Goal: Information Seeking & Learning: Learn about a topic

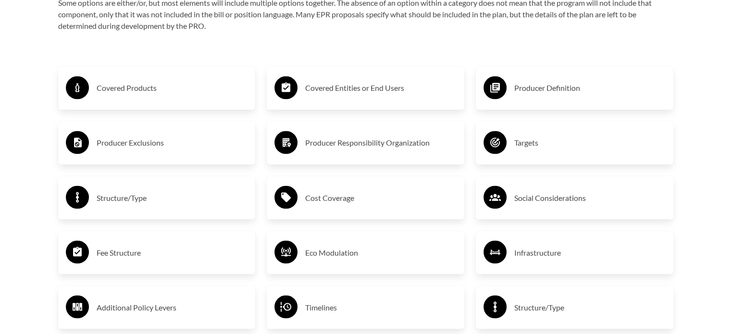
scroll to position [1636, 0]
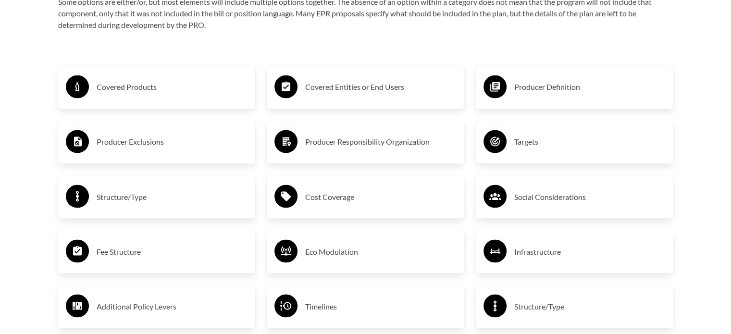
click at [190, 76] on div "Covered Products" at bounding box center [157, 87] width 182 height 28
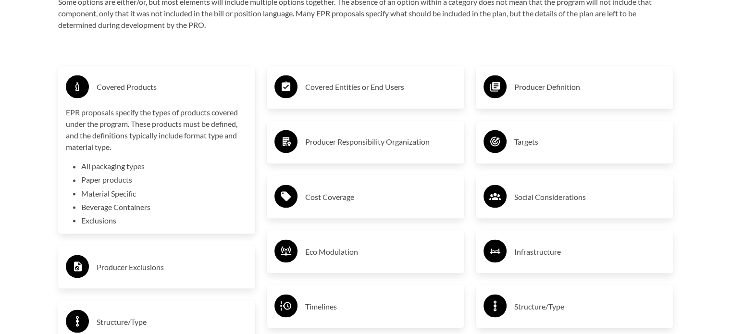
click at [342, 139] on h3 "Producer Responsibility Organization" at bounding box center [380, 141] width 151 height 15
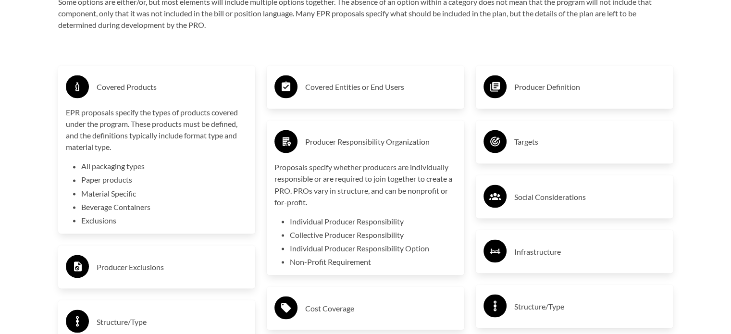
click at [536, 74] on div "Producer Definition" at bounding box center [574, 87] width 182 height 28
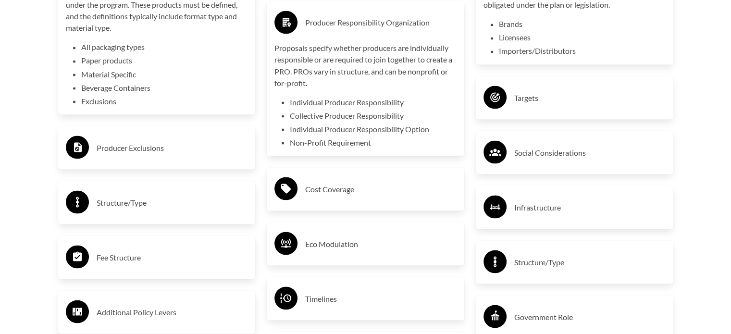
scroll to position [1755, 0]
click at [190, 142] on h3 "Producer Exclusions" at bounding box center [172, 147] width 151 height 15
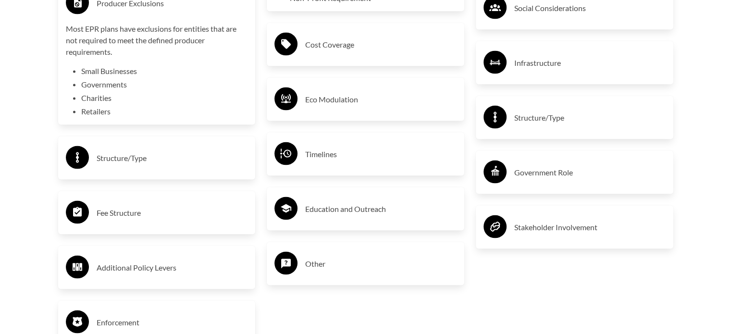
scroll to position [1899, 0]
click at [162, 141] on div "Structure/Type" at bounding box center [156, 157] width 197 height 43
click at [124, 220] on h3 "Fee Structure" at bounding box center [172, 212] width 151 height 15
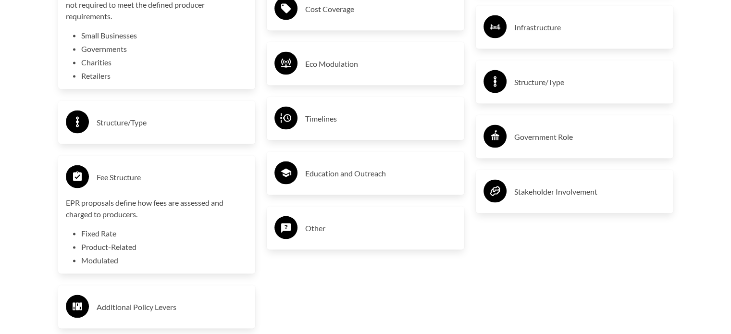
scroll to position [1941, 0]
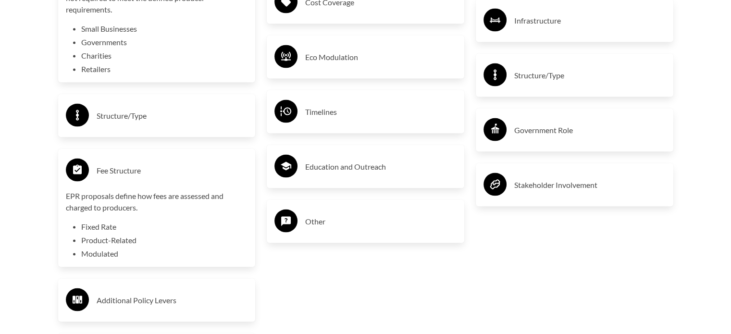
click at [127, 118] on h3 "Structure/Type" at bounding box center [172, 115] width 151 height 15
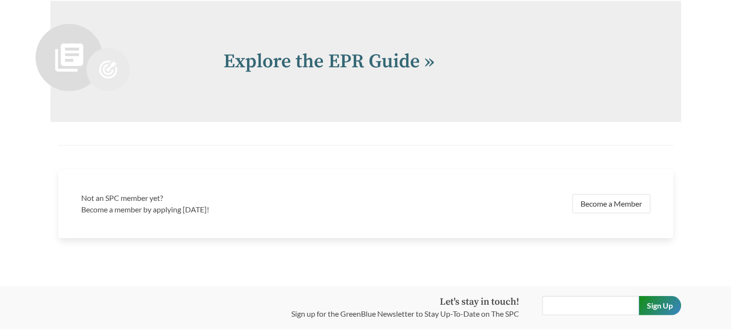
scroll to position [2522, 0]
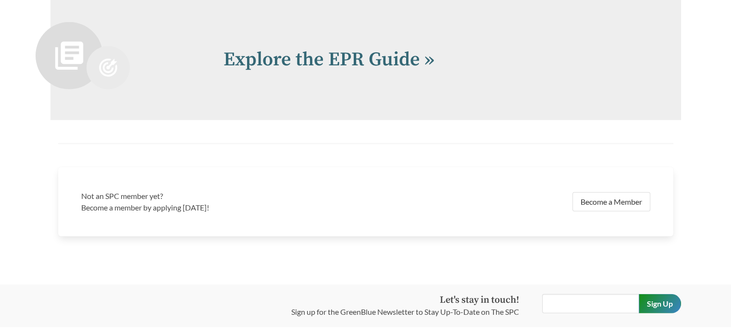
click at [334, 89] on div "Explore the EPR Guide »" at bounding box center [365, 59] width 630 height 121
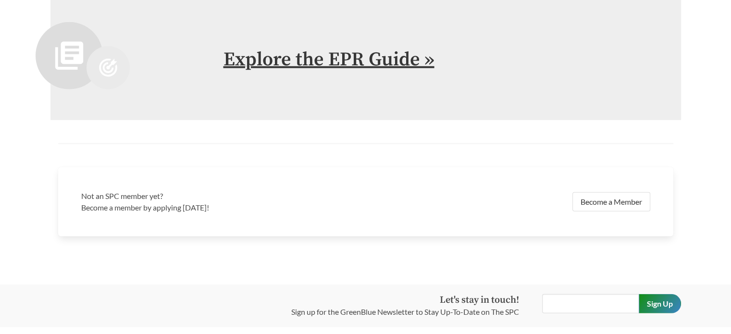
click at [325, 60] on link "Explore the EPR Guide »" at bounding box center [328, 60] width 211 height 24
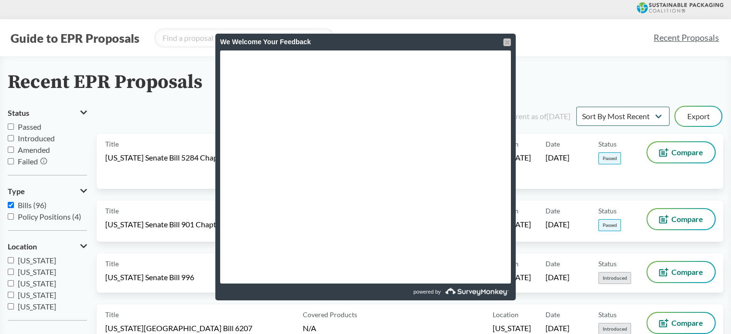
click at [510, 42] on div at bounding box center [507, 42] width 8 height 8
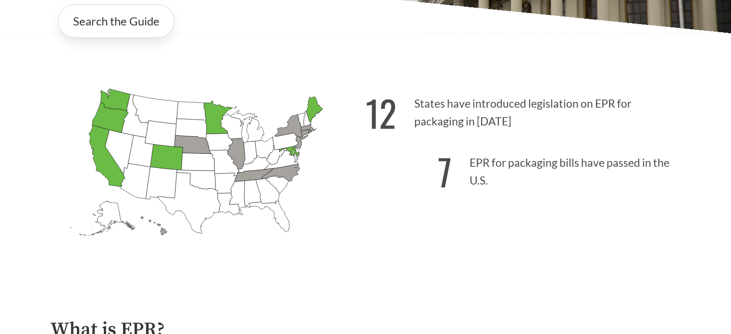
scroll to position [249, 0]
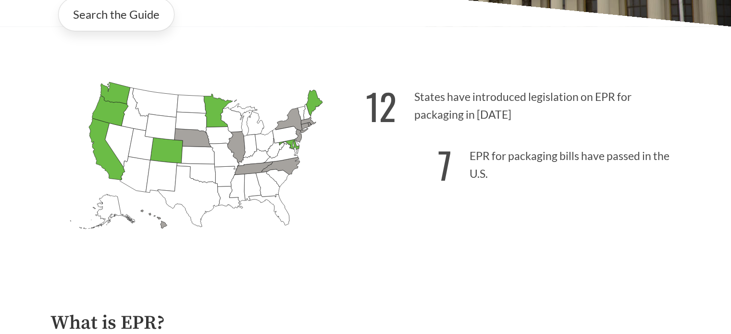
click at [111, 109] on icon "[US_STATE] Passed: 1" at bounding box center [110, 111] width 36 height 30
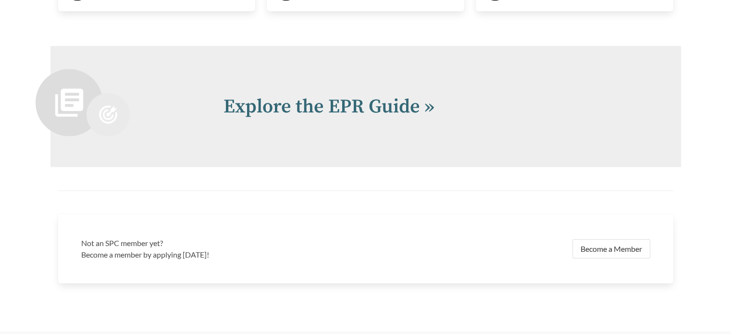
scroll to position [2062, 0]
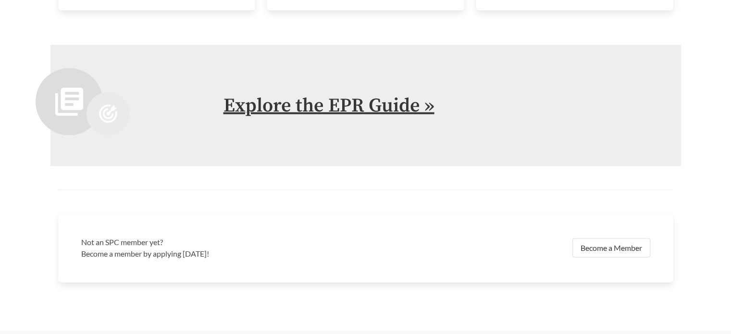
click at [354, 111] on link "Explore the EPR Guide »" at bounding box center [328, 106] width 211 height 24
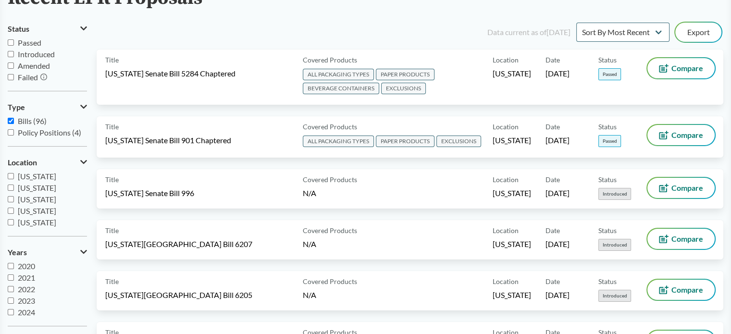
click at [59, 133] on span "Policy Positions (4)" at bounding box center [49, 132] width 63 height 9
click at [14, 133] on input "Policy Positions (4)" at bounding box center [11, 132] width 6 height 6
click at [59, 133] on span "Policy Positions (4)" at bounding box center [49, 132] width 63 height 9
click at [14, 133] on input "Policy Positions (4)" at bounding box center [11, 132] width 6 height 6
checkbox input "false"
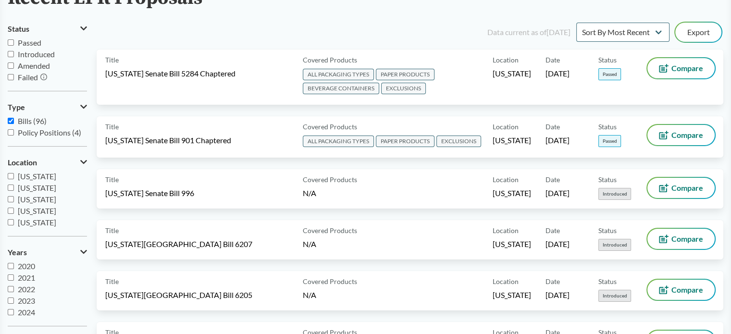
click at [13, 53] on input "Introduced" at bounding box center [11, 54] width 6 height 6
checkbox input "true"
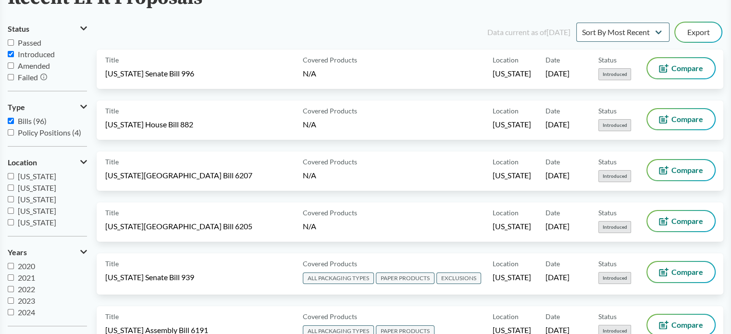
click at [13, 44] on input "Passed" at bounding box center [11, 42] width 6 height 6
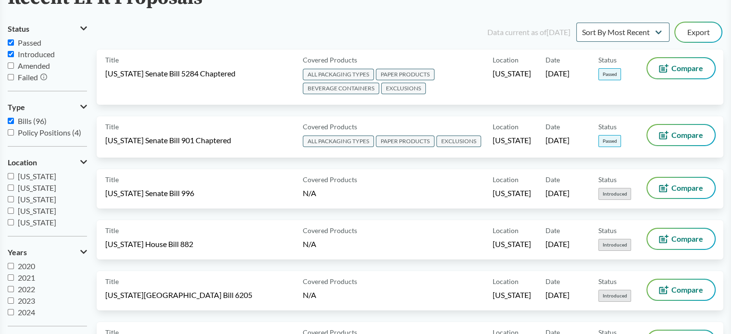
click at [13, 44] on input "Passed" at bounding box center [11, 42] width 6 height 6
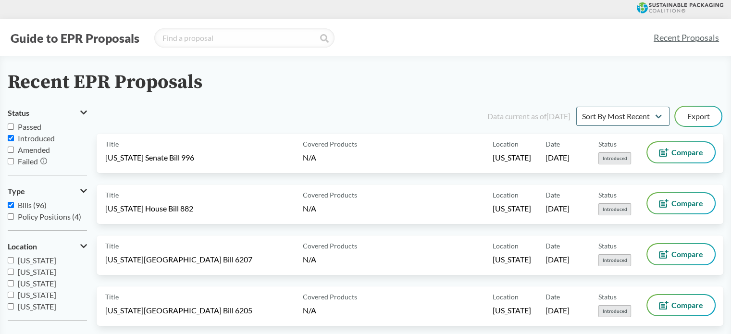
click at [75, 49] on div "Guide to EPR Proposals Recent Proposals" at bounding box center [365, 37] width 731 height 37
click at [33, 126] on span "Passed" at bounding box center [30, 126] width 24 height 9
click at [14, 126] on input "Passed" at bounding box center [11, 126] width 6 height 6
checkbox input "true"
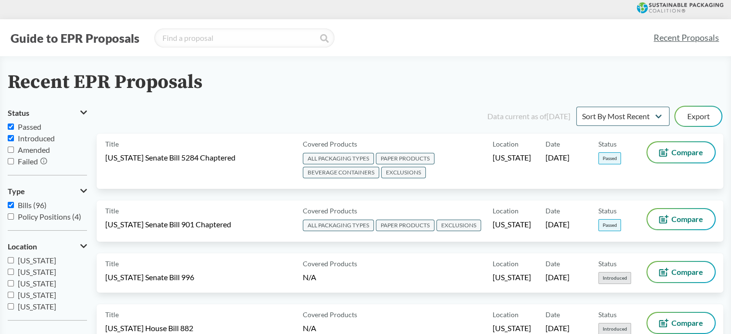
click at [38, 138] on span "Introduced" at bounding box center [36, 138] width 37 height 9
click at [14, 138] on input "Introduced" at bounding box center [11, 138] width 6 height 6
checkbox input "false"
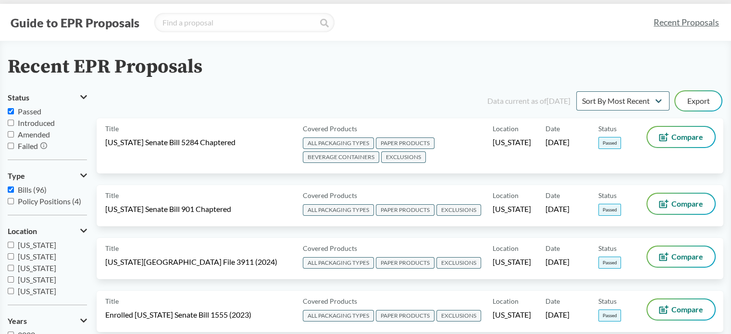
scroll to position [15, 0]
click at [10, 111] on input "Passed" at bounding box center [11, 111] width 6 height 6
checkbox input "false"
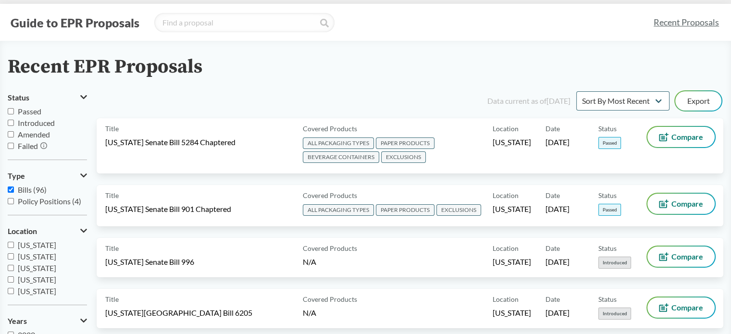
click at [10, 122] on input "Introduced" at bounding box center [11, 123] width 6 height 6
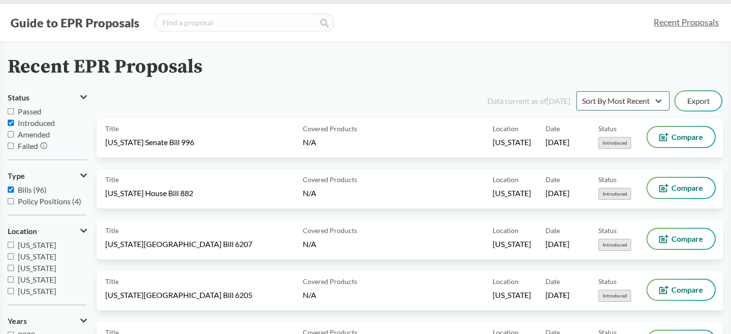
click at [13, 123] on input "Introduced" at bounding box center [11, 123] width 6 height 6
checkbox input "false"
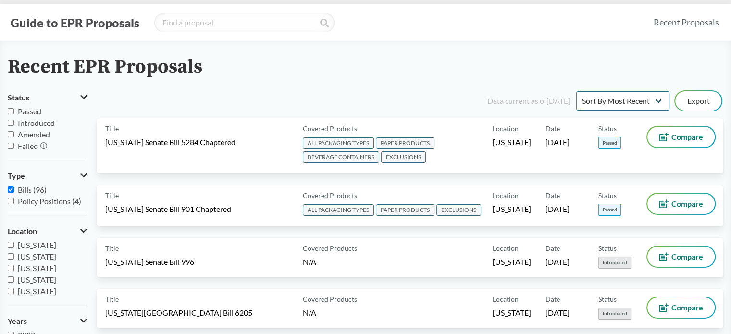
click at [10, 113] on input "Passed" at bounding box center [11, 111] width 6 height 6
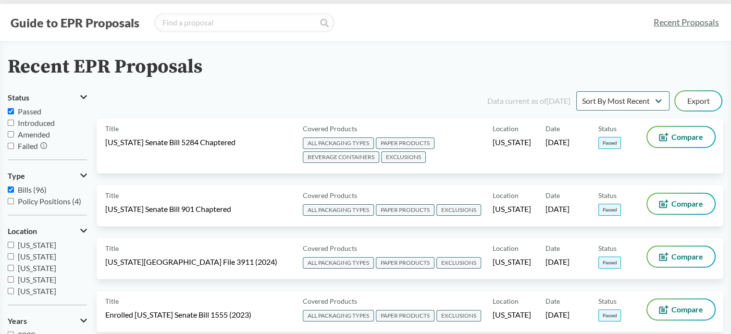
click at [10, 108] on input "Passed" at bounding box center [11, 111] width 6 height 6
checkbox input "false"
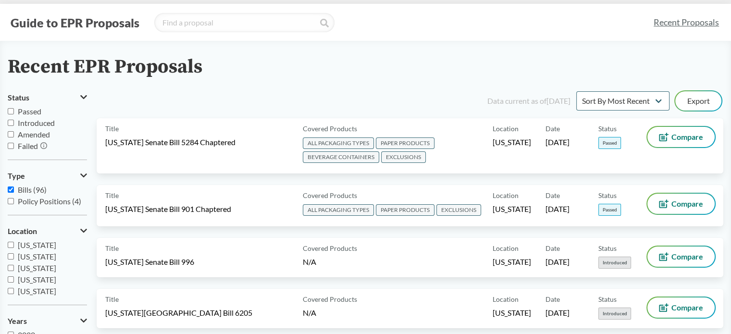
click at [10, 118] on label "Introduced" at bounding box center [47, 123] width 79 height 12
click at [10, 120] on input "Introduced" at bounding box center [11, 123] width 6 height 6
checkbox input "true"
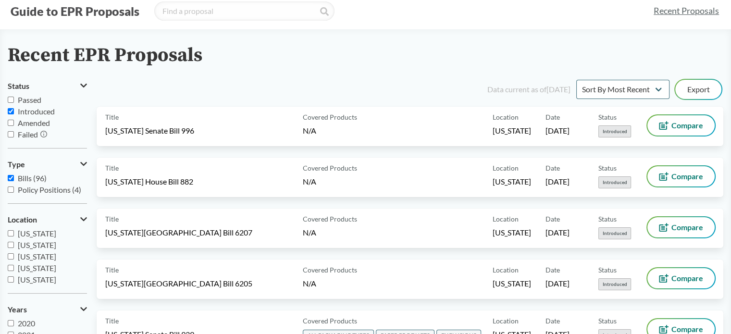
scroll to position [26, 0]
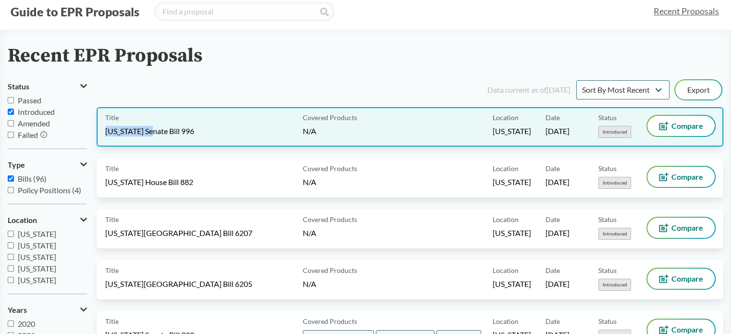
drag, startPoint x: 149, startPoint y: 131, endPoint x: 104, endPoint y: 129, distance: 45.2
click at [104, 129] on div "Title [US_STATE] Senate Bill 996 Covered Products N/A Location [US_STATE] Date …" at bounding box center [410, 126] width 627 height 39
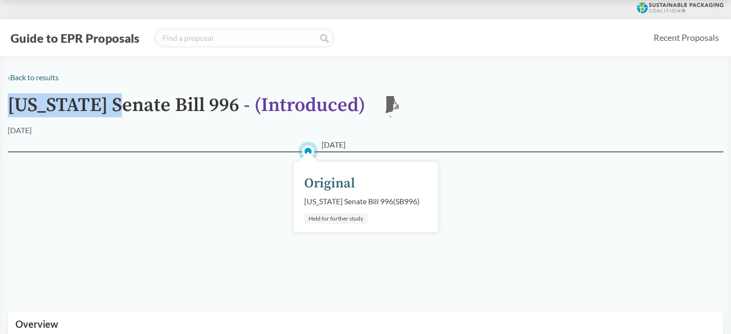
drag, startPoint x: 121, startPoint y: 104, endPoint x: 10, endPoint y: 102, distance: 111.0
click at [10, 102] on h1 "[US_STATE] Senate Bill 996 - ( Introduced )" at bounding box center [186, 110] width 357 height 30
copy h1 "[US_STATE]"
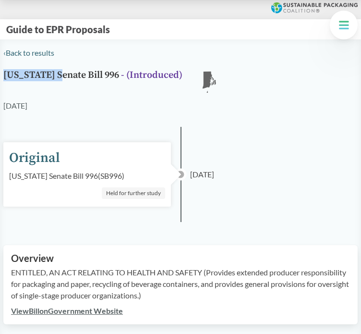
click at [284, 132] on div "Original [US_STATE] Senate Bill 996 ( SB996 ) Held for further study [DATE]" at bounding box center [180, 174] width 355 height 95
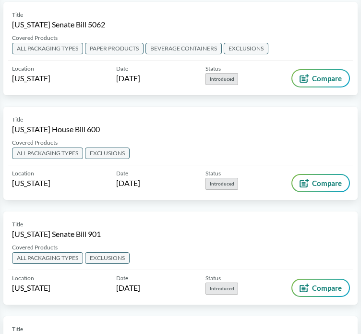
scroll to position [1345, 0]
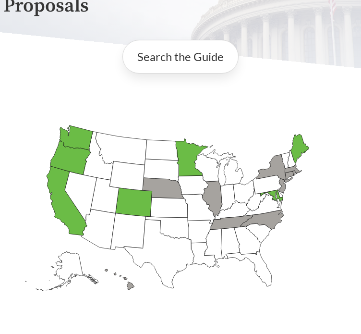
scroll to position [116, 0]
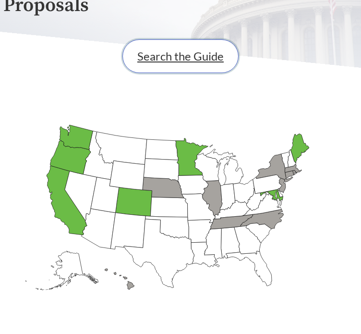
click at [198, 58] on link "Search the Guide" at bounding box center [181, 56] width 116 height 34
